Goal: Navigation & Orientation: Find specific page/section

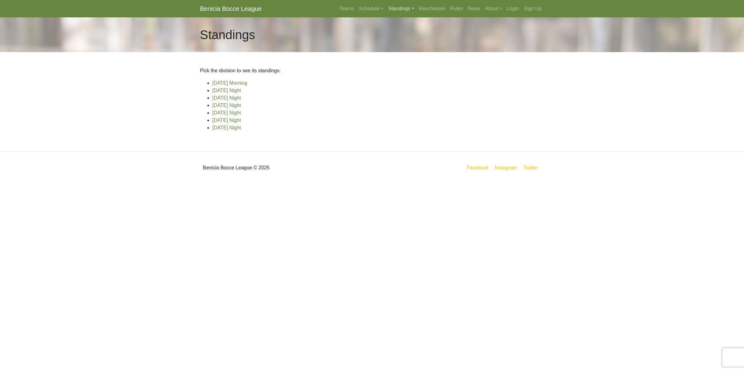
click at [402, 8] on link "Standings" at bounding box center [401, 8] width 31 height 12
click at [368, 7] on link "Schedule" at bounding box center [371, 8] width 29 height 12
click at [365, 93] on strong "Playoffs" at bounding box center [373, 92] width 19 height 5
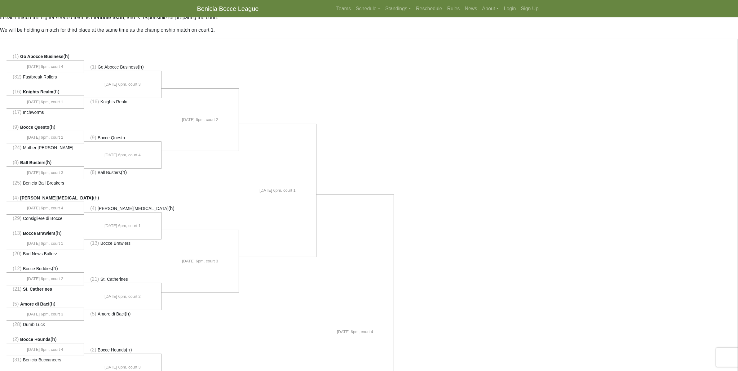
scroll to position [39, 0]
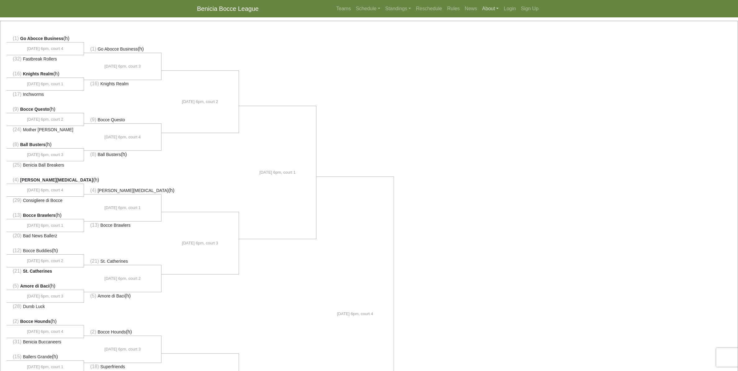
click at [491, 10] on link "About" at bounding box center [491, 8] width 22 height 12
click at [472, 11] on link "News" at bounding box center [471, 8] width 17 height 12
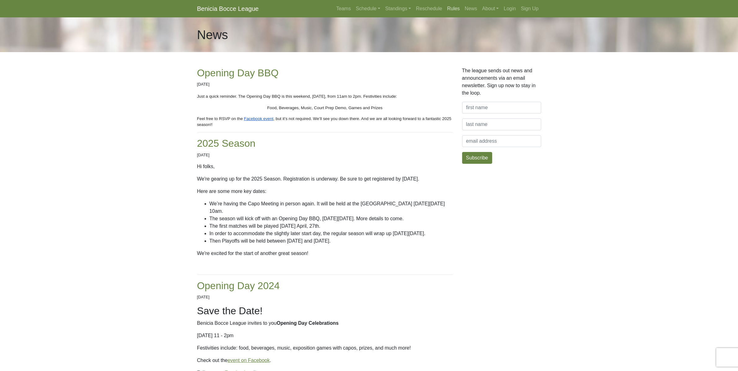
click at [453, 11] on link "Rules" at bounding box center [454, 8] width 18 height 12
click at [346, 9] on link "Teams" at bounding box center [344, 8] width 20 height 12
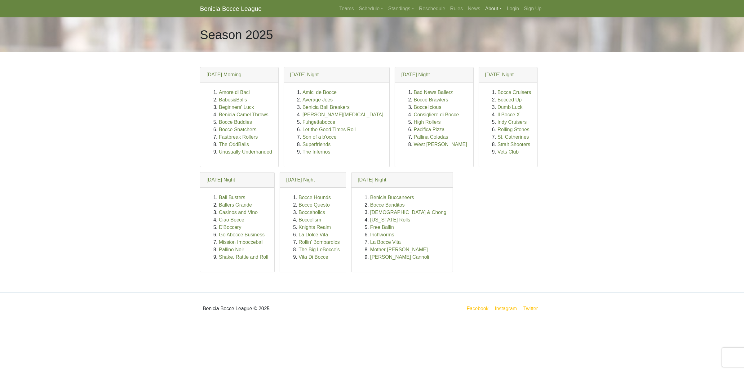
click at [493, 10] on link "About" at bounding box center [494, 8] width 22 height 12
click at [473, 8] on link "News" at bounding box center [474, 8] width 17 height 12
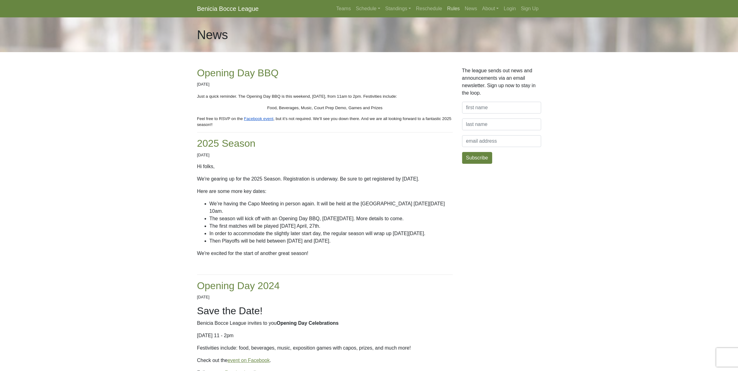
click at [457, 9] on link "Rules" at bounding box center [454, 8] width 18 height 12
click at [484, 7] on link "About" at bounding box center [491, 8] width 22 height 12
click at [493, 62] on link "FAQ" at bounding box center [504, 63] width 49 height 10
click at [396, 9] on link "Standings" at bounding box center [398, 8] width 31 height 12
click at [368, 10] on link "Schedule" at bounding box center [368, 8] width 29 height 12
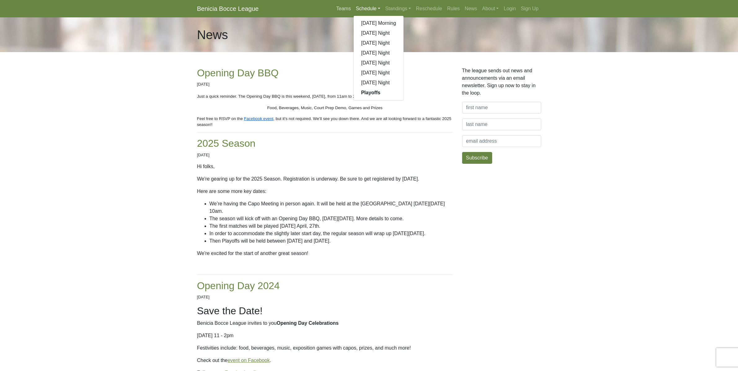
click at [341, 10] on link "Teams" at bounding box center [344, 8] width 20 height 12
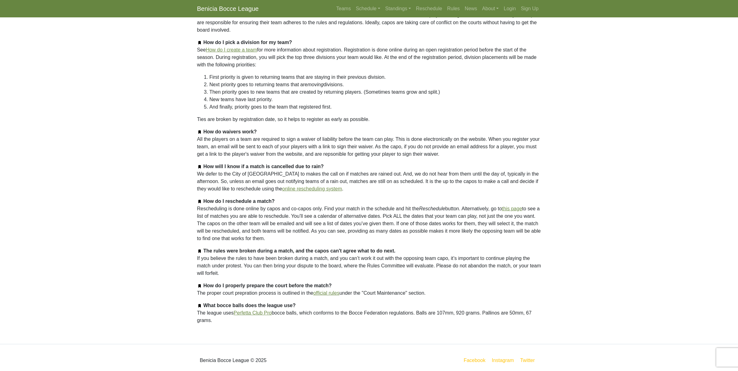
scroll to position [277, 0]
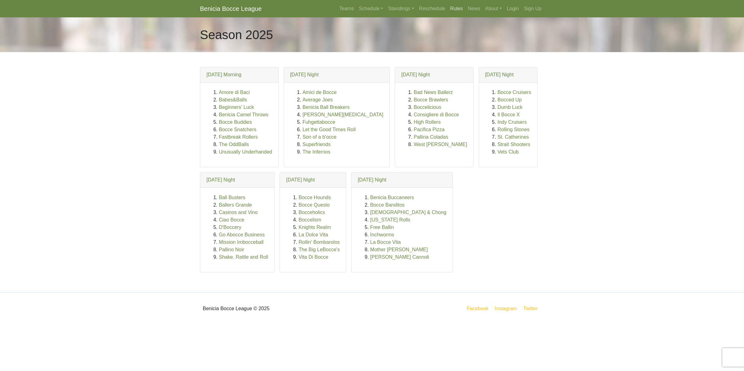
click at [455, 9] on link "Rules" at bounding box center [457, 8] width 18 height 12
